Goal: Navigation & Orientation: Find specific page/section

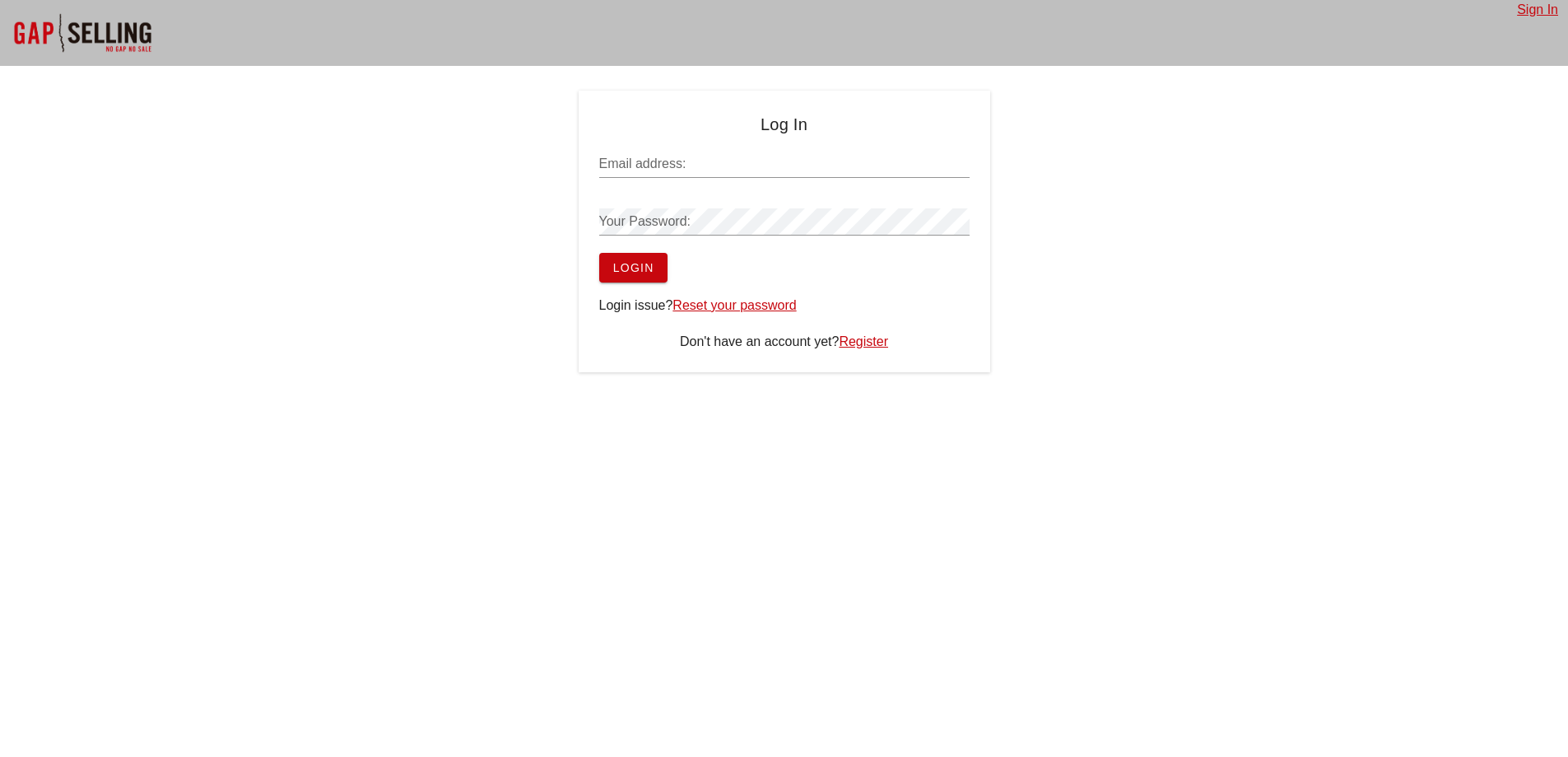
type input "[PERSON_NAME][EMAIL_ADDRESS][DOMAIN_NAME]"
click at [624, 273] on span "Login" at bounding box center [633, 267] width 42 height 13
